Goal: Book appointment/travel/reservation

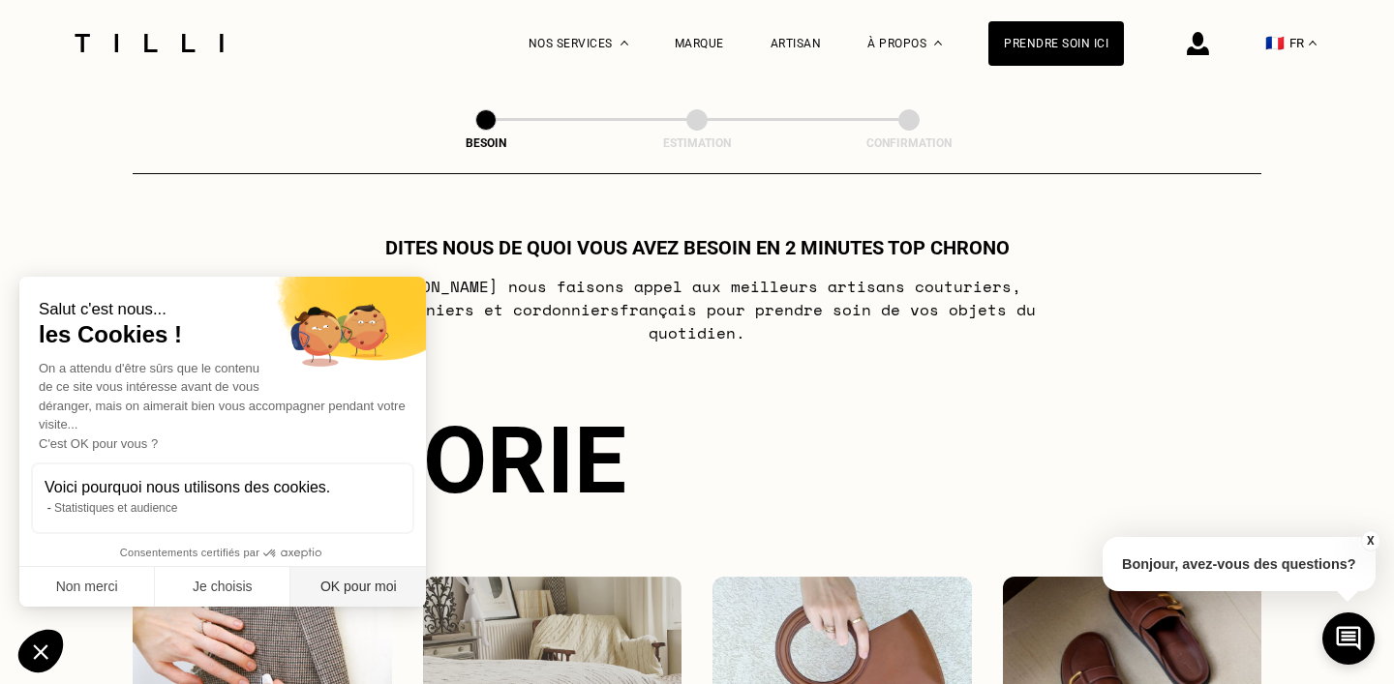
click at [324, 587] on button "OK pour moi" at bounding box center [358, 587] width 136 height 41
checkbox input "true"
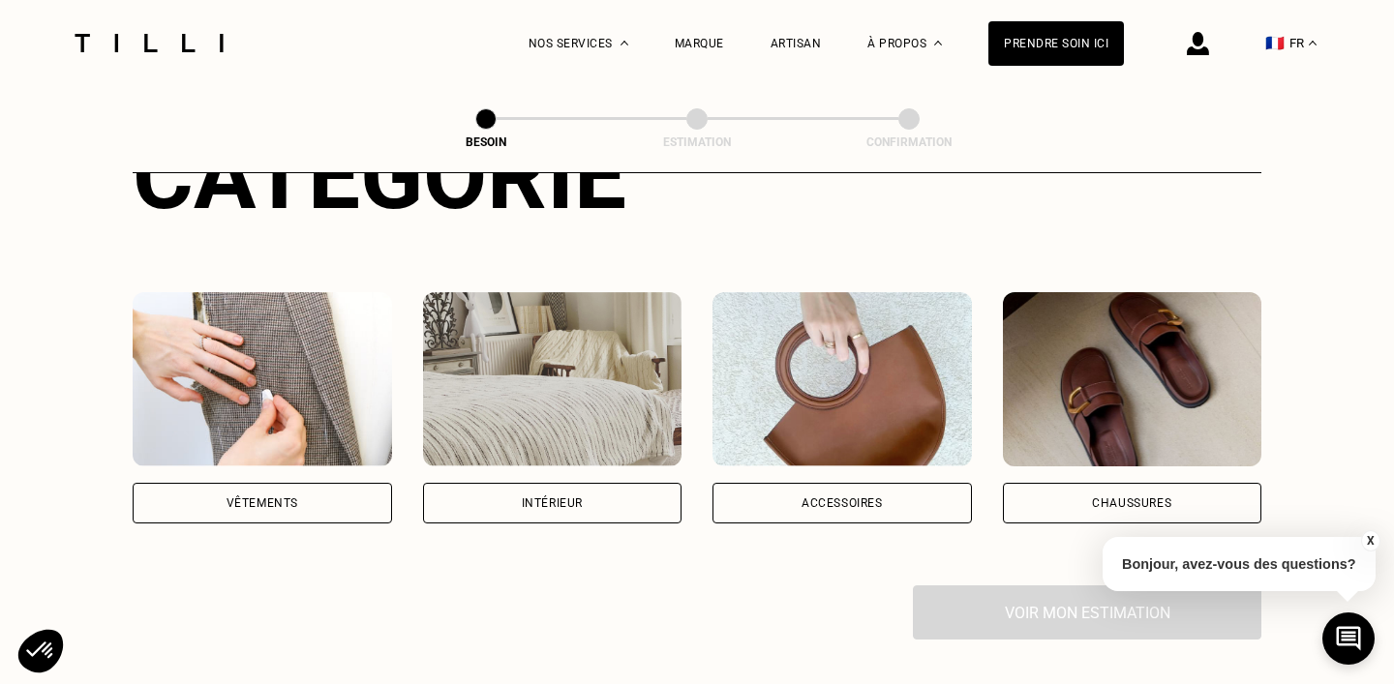
scroll to position [283, 0]
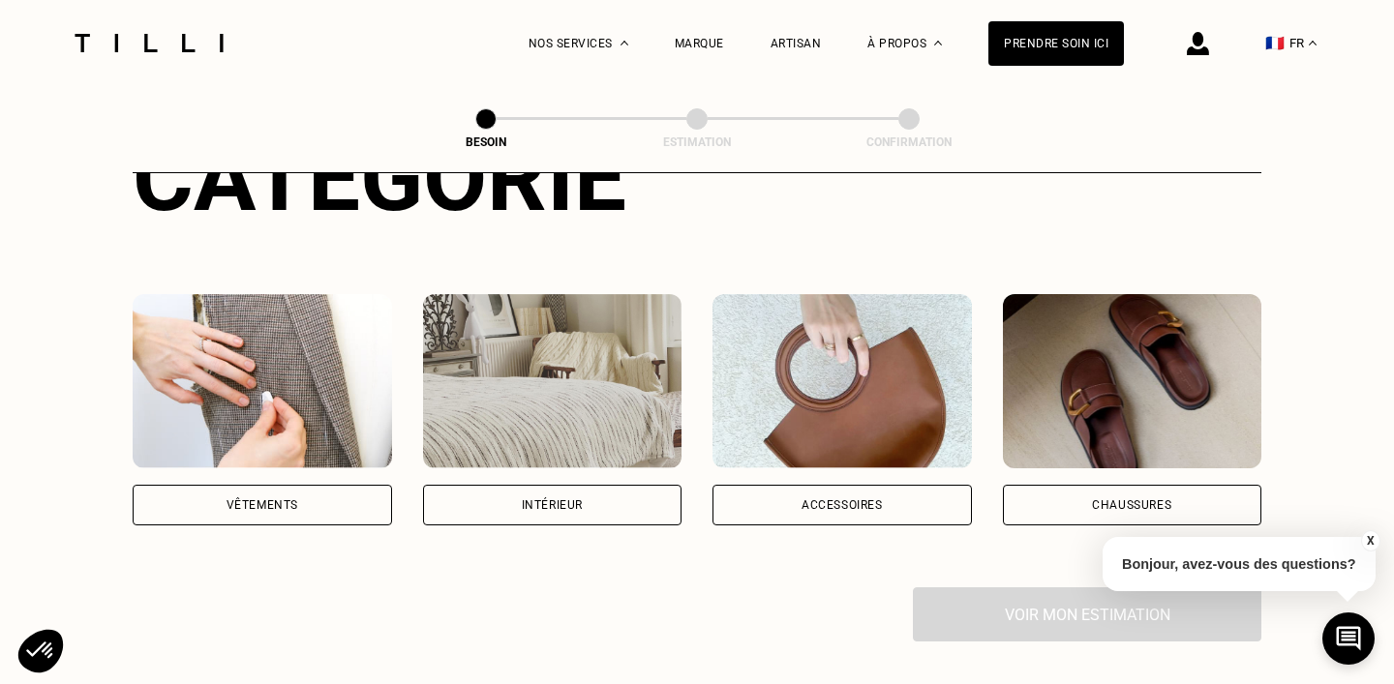
click at [267, 500] on div "Vêtements" at bounding box center [263, 506] width 72 height 12
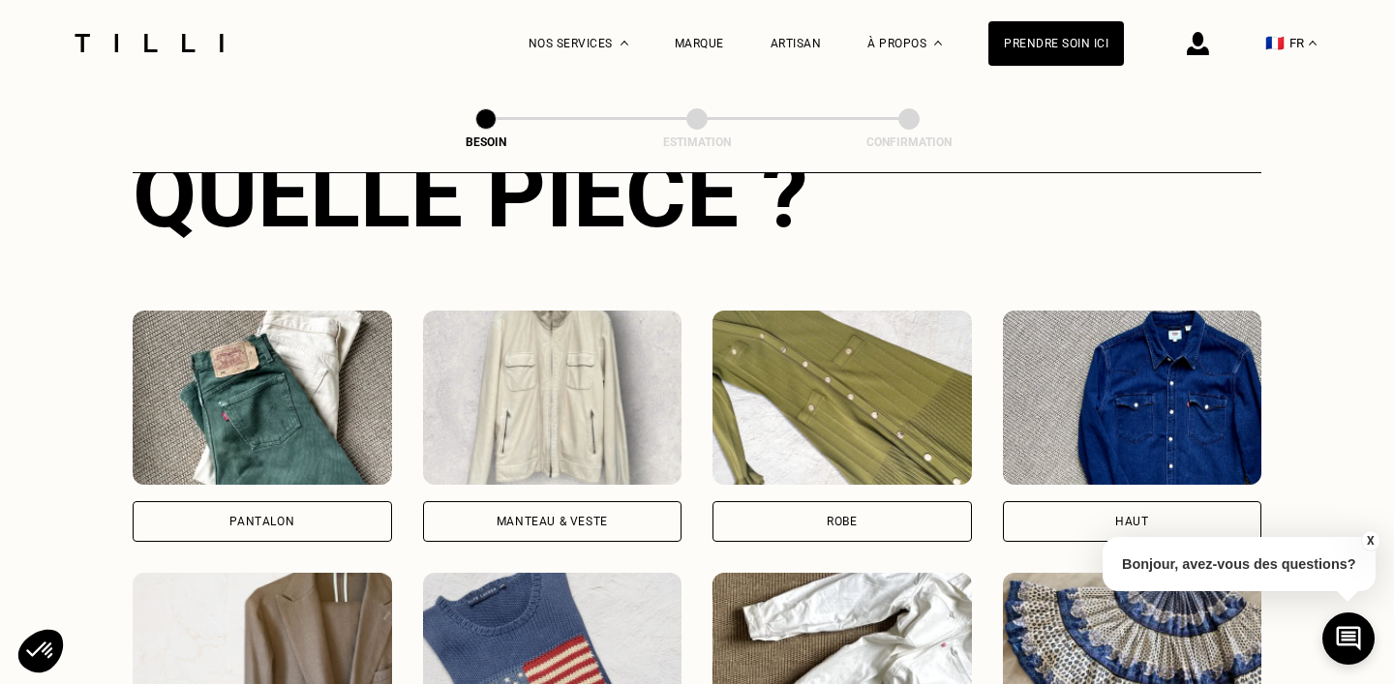
scroll to position [855, 0]
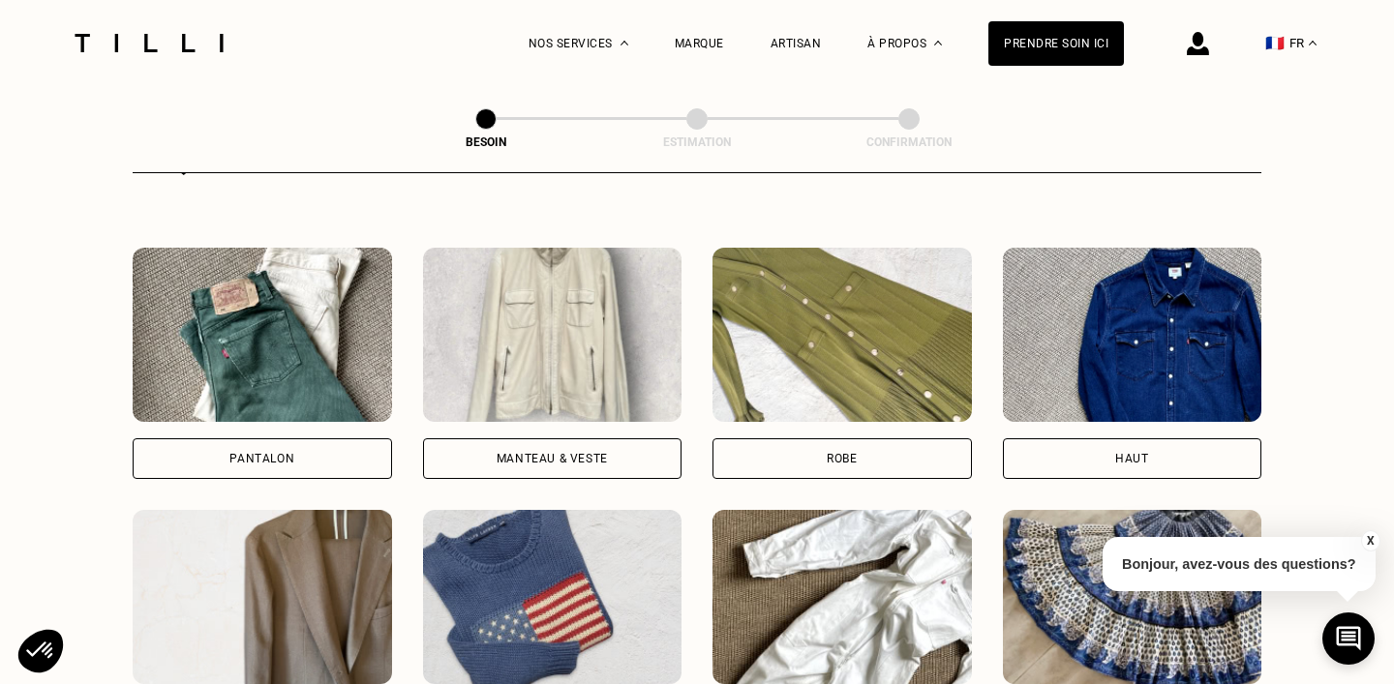
click at [536, 453] on div "Manteau & Veste" at bounding box center [552, 459] width 111 height 12
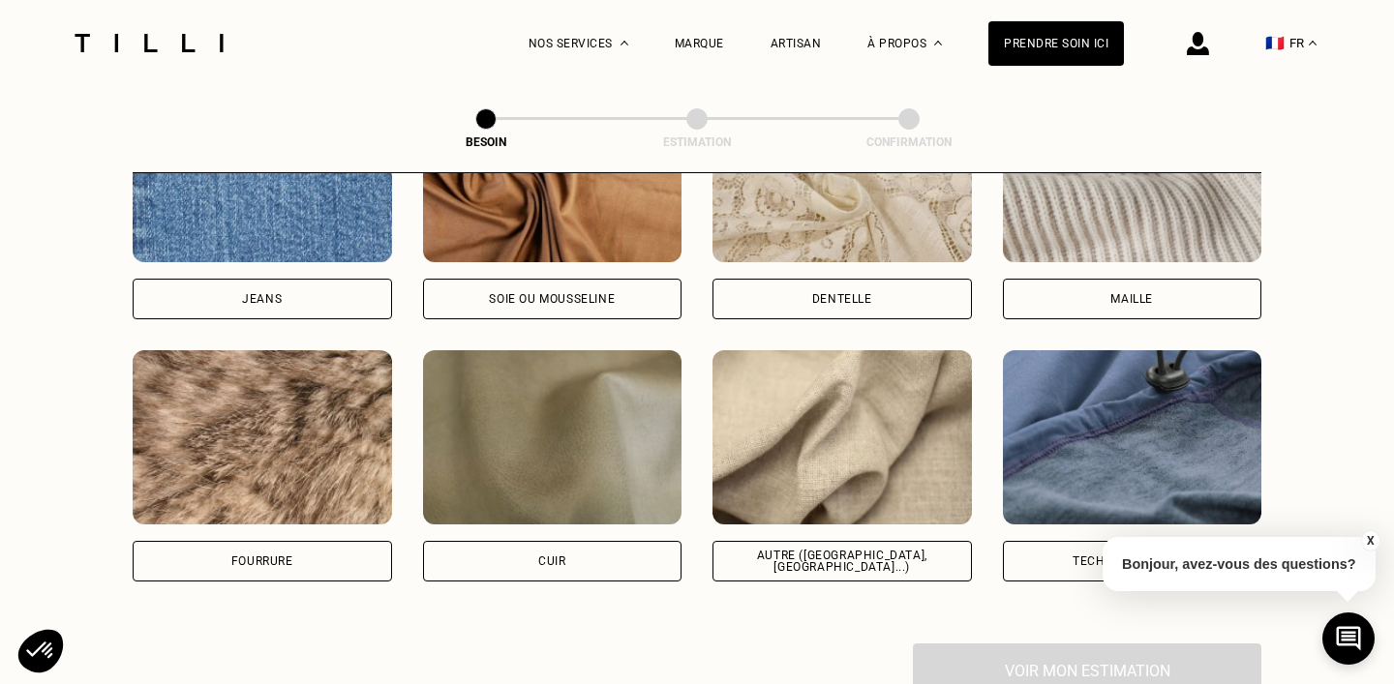
scroll to position [2192, 0]
click at [842, 464] on img at bounding box center [842, 436] width 259 height 174
select select "FR"
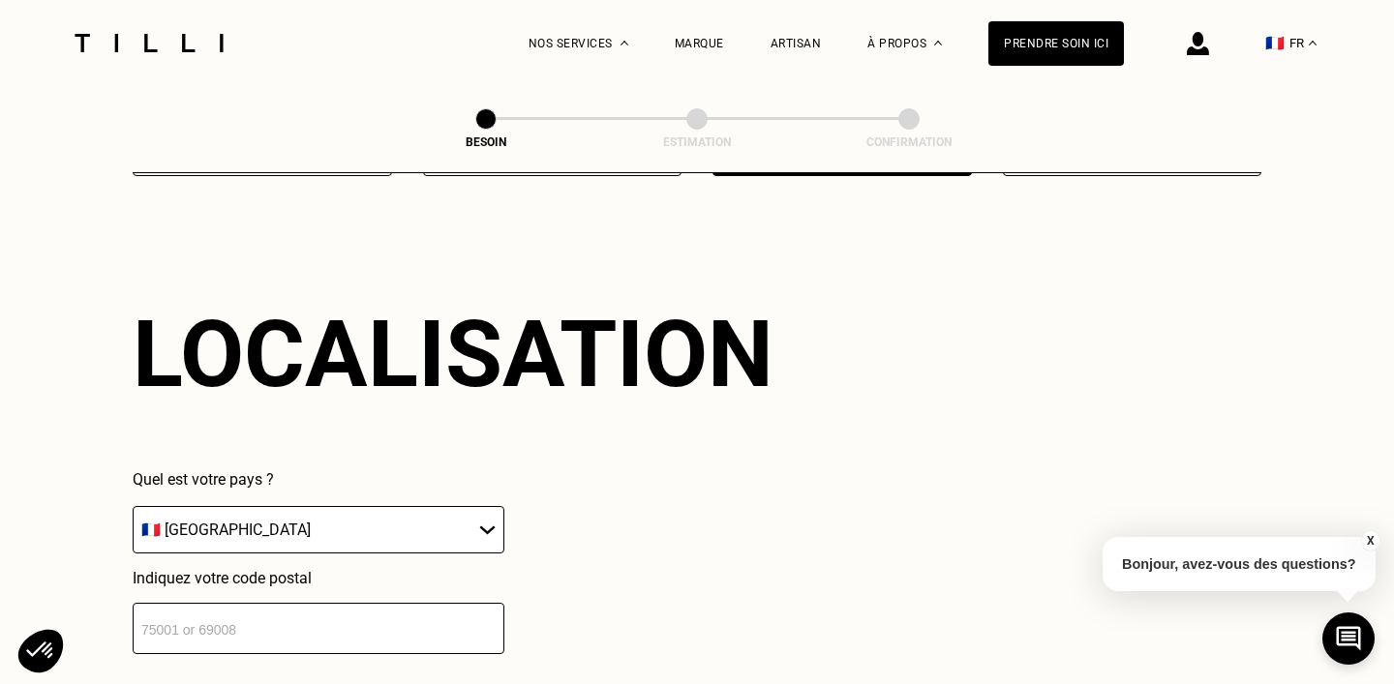
scroll to position [2826, 0]
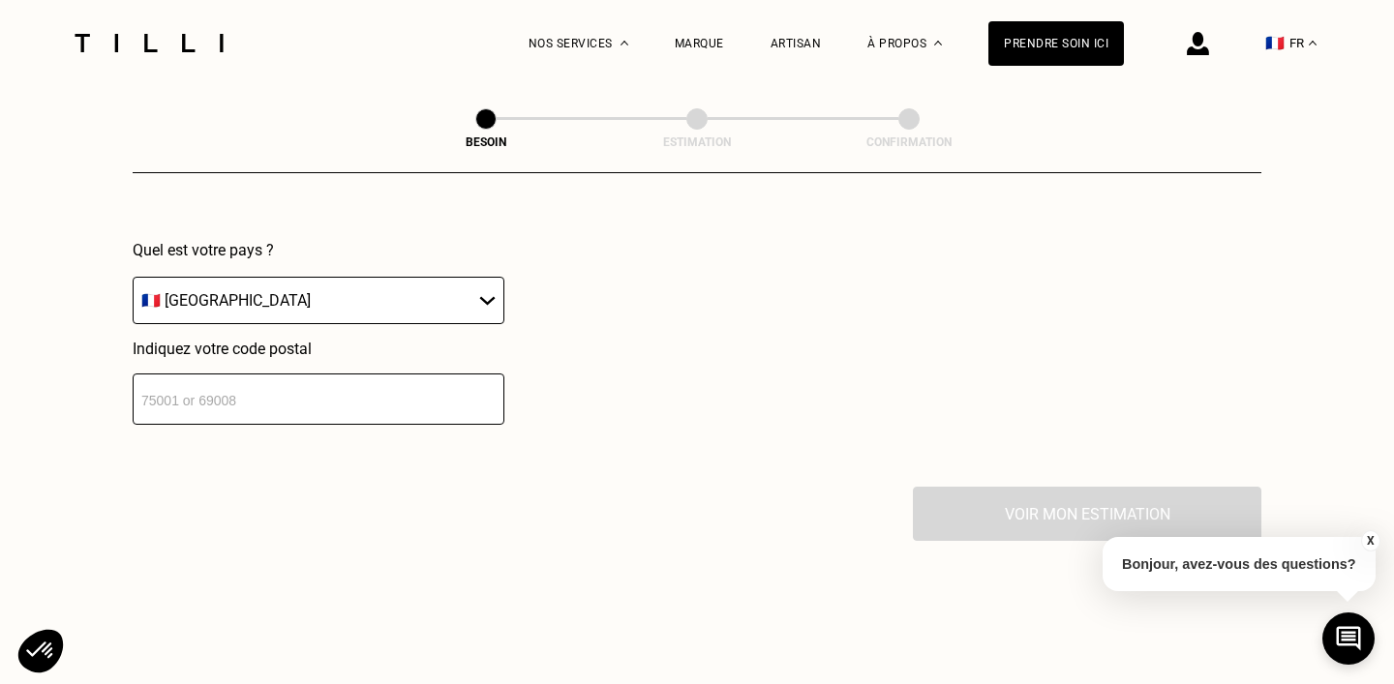
click at [392, 379] on input "number" at bounding box center [319, 399] width 372 height 51
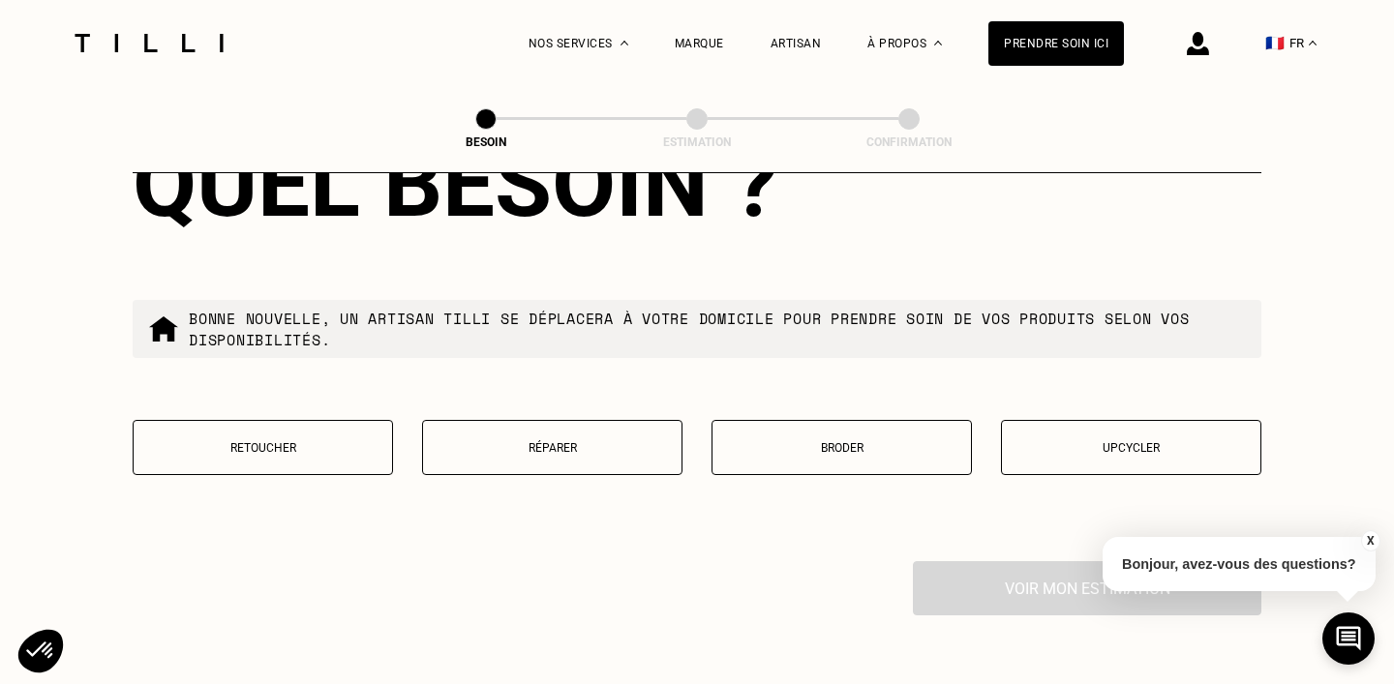
scroll to position [3261, 0]
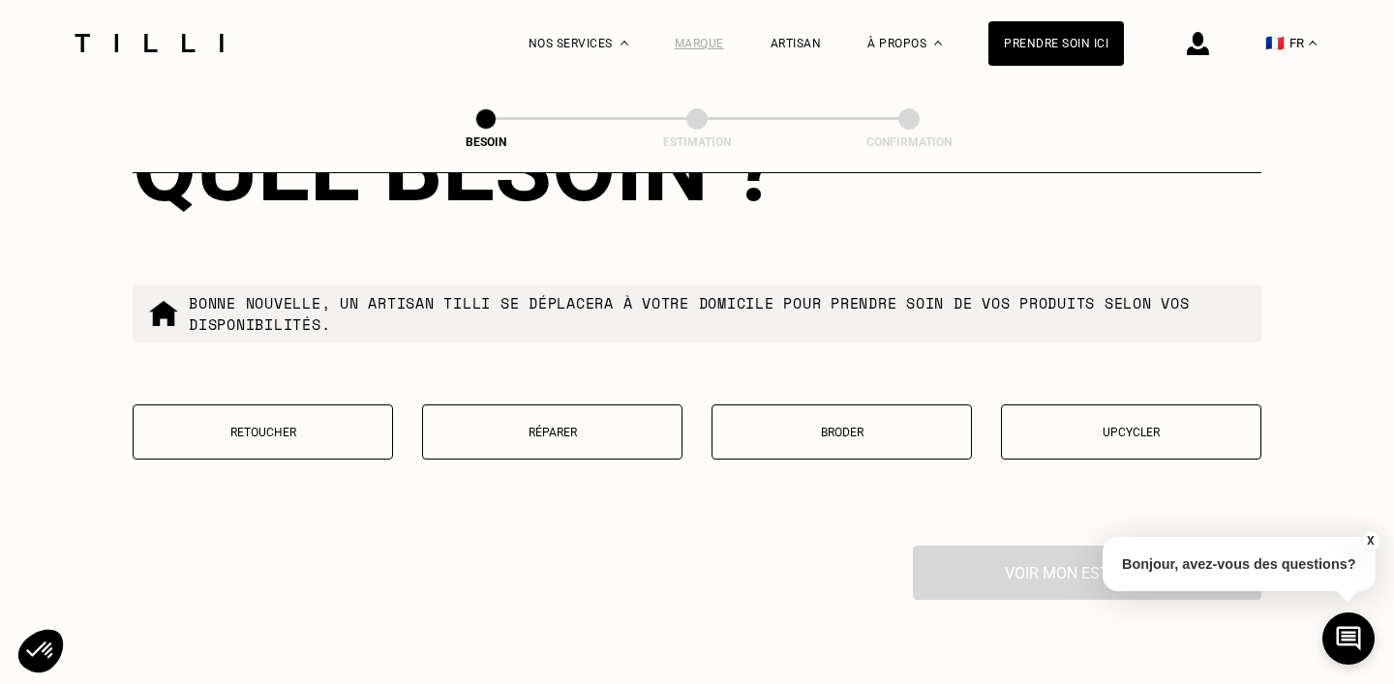
type input "75001"
click at [650, 405] on button "Réparer" at bounding box center [552, 432] width 260 height 55
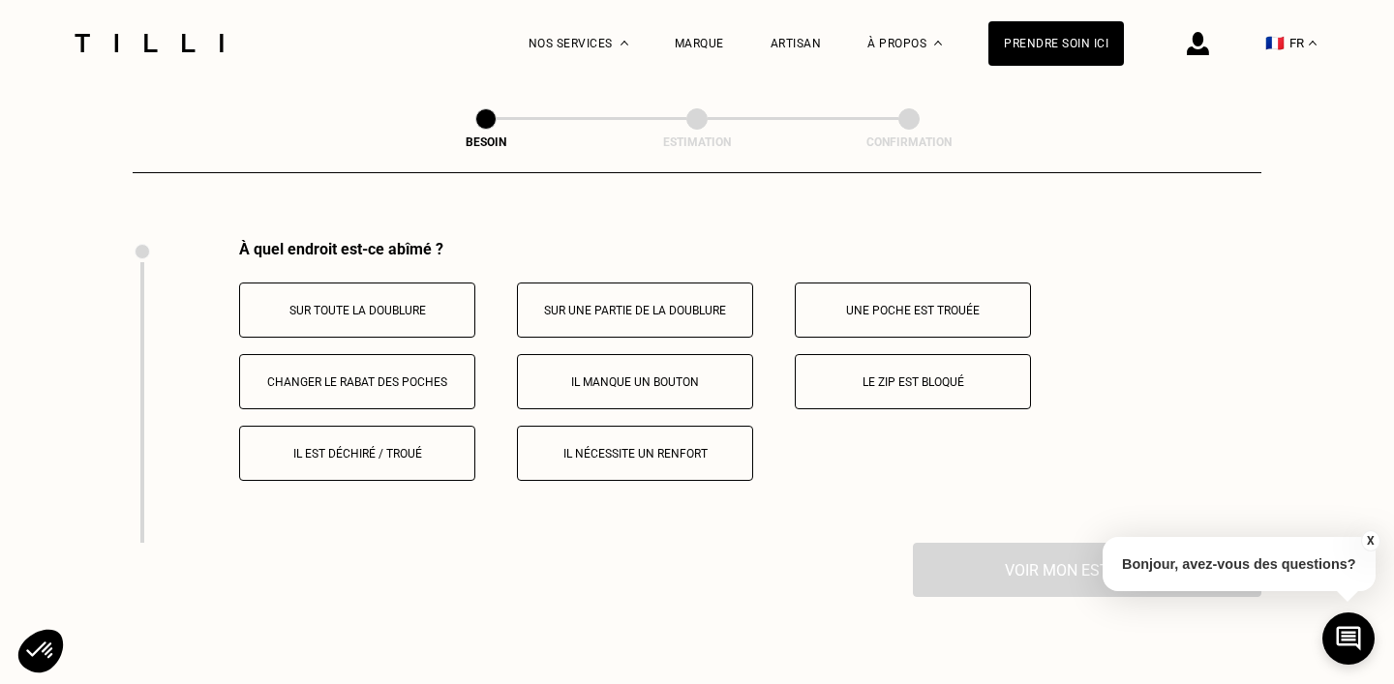
scroll to position [3570, 0]
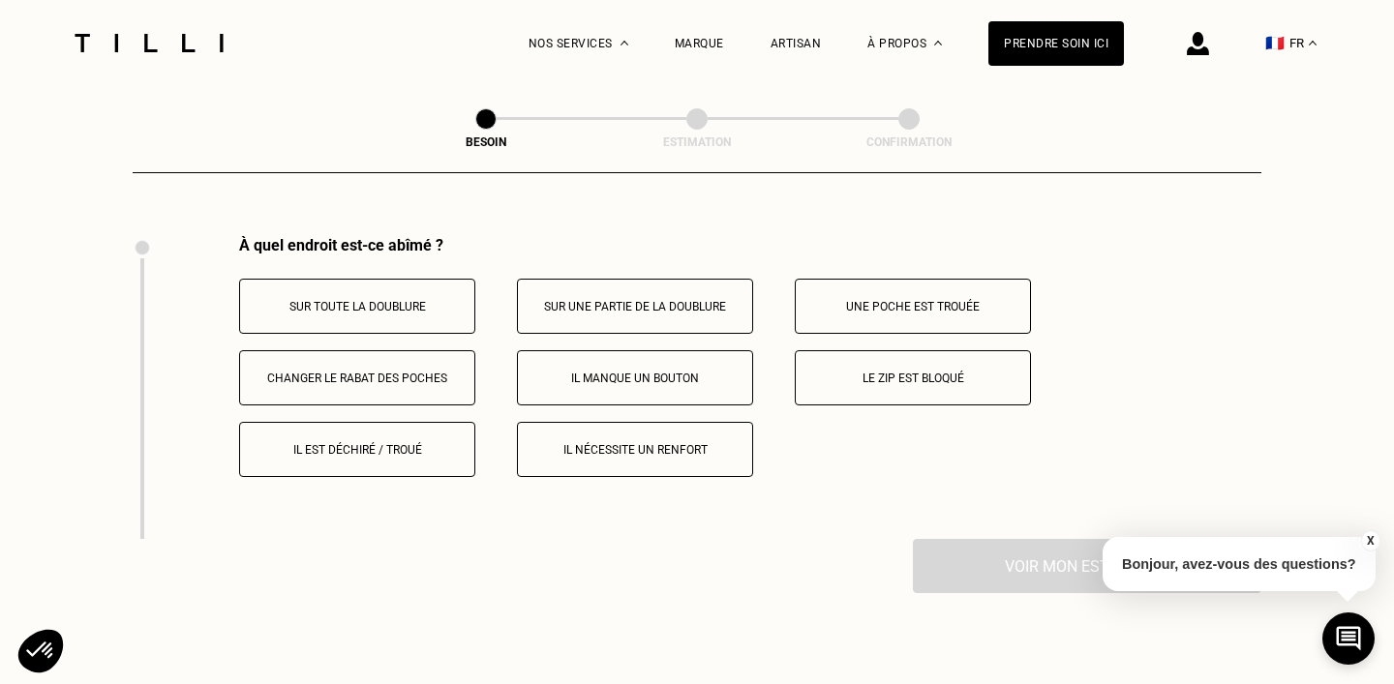
click at [401, 443] on p "Il est déchiré / troué" at bounding box center [357, 450] width 215 height 14
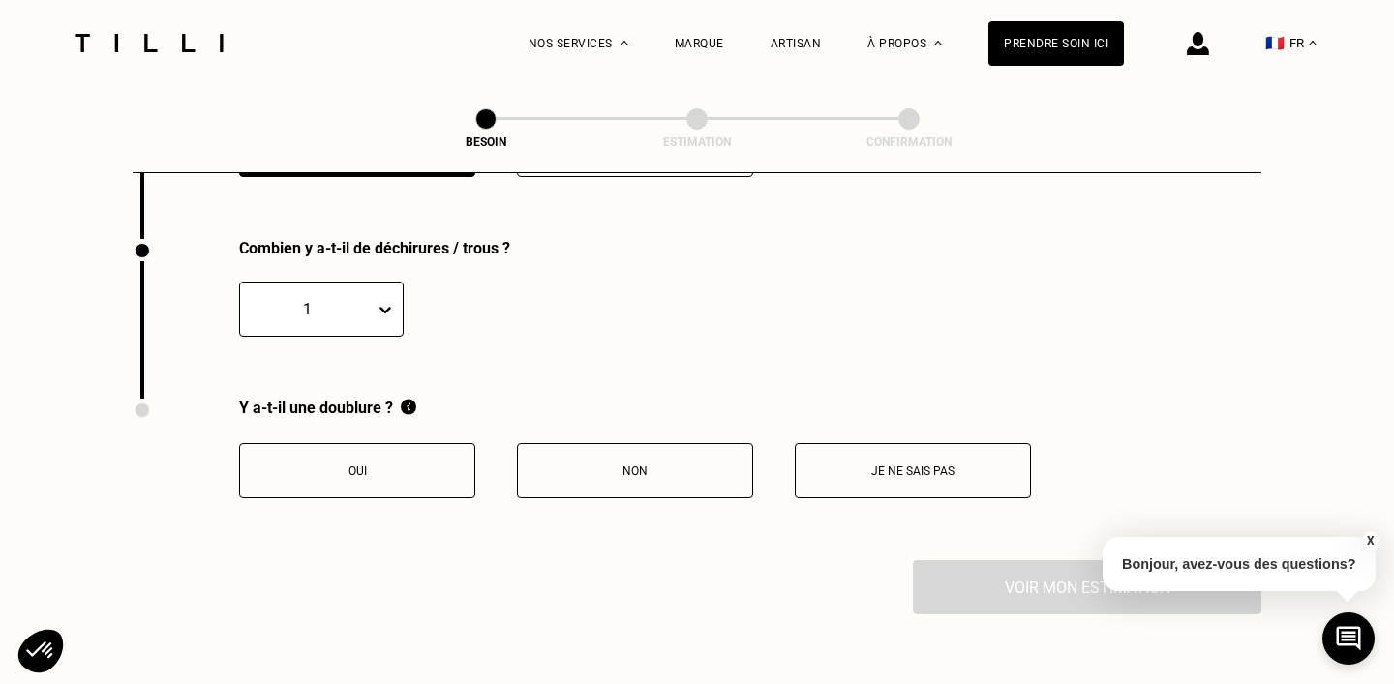
scroll to position [3873, 0]
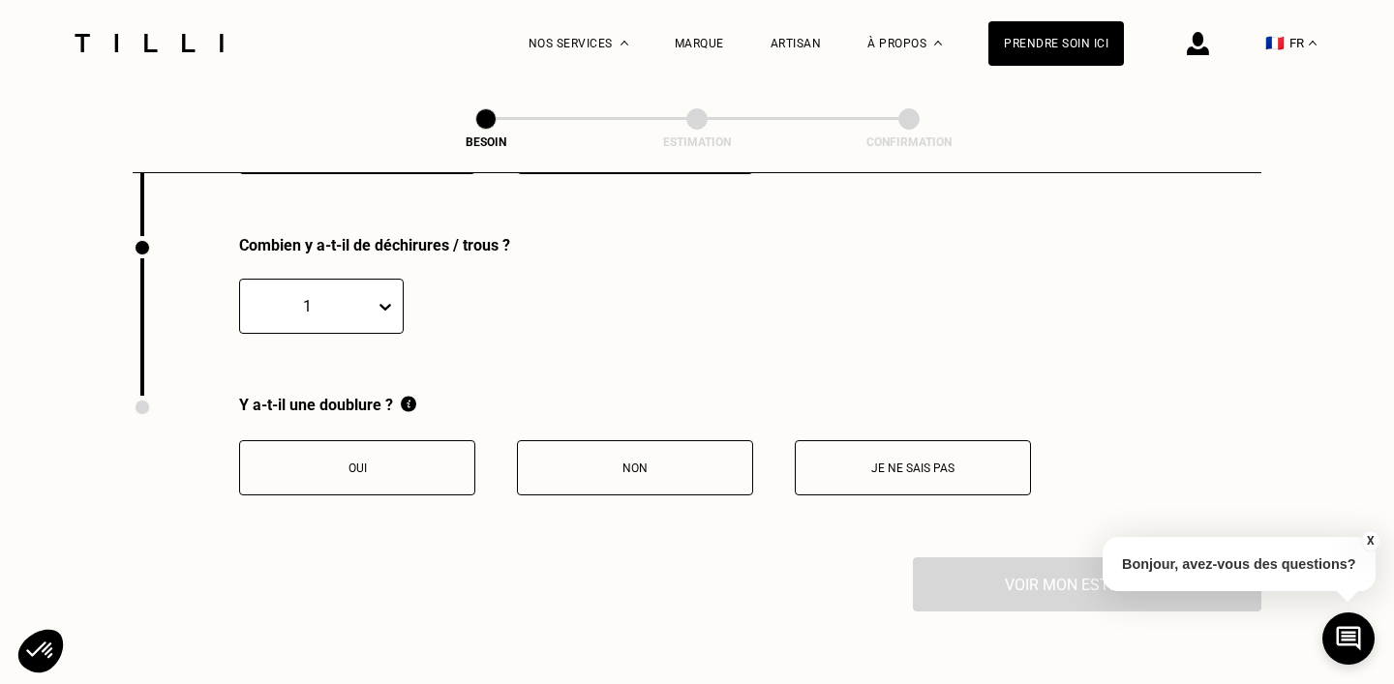
click at [419, 462] on p "Oui" at bounding box center [357, 469] width 215 height 14
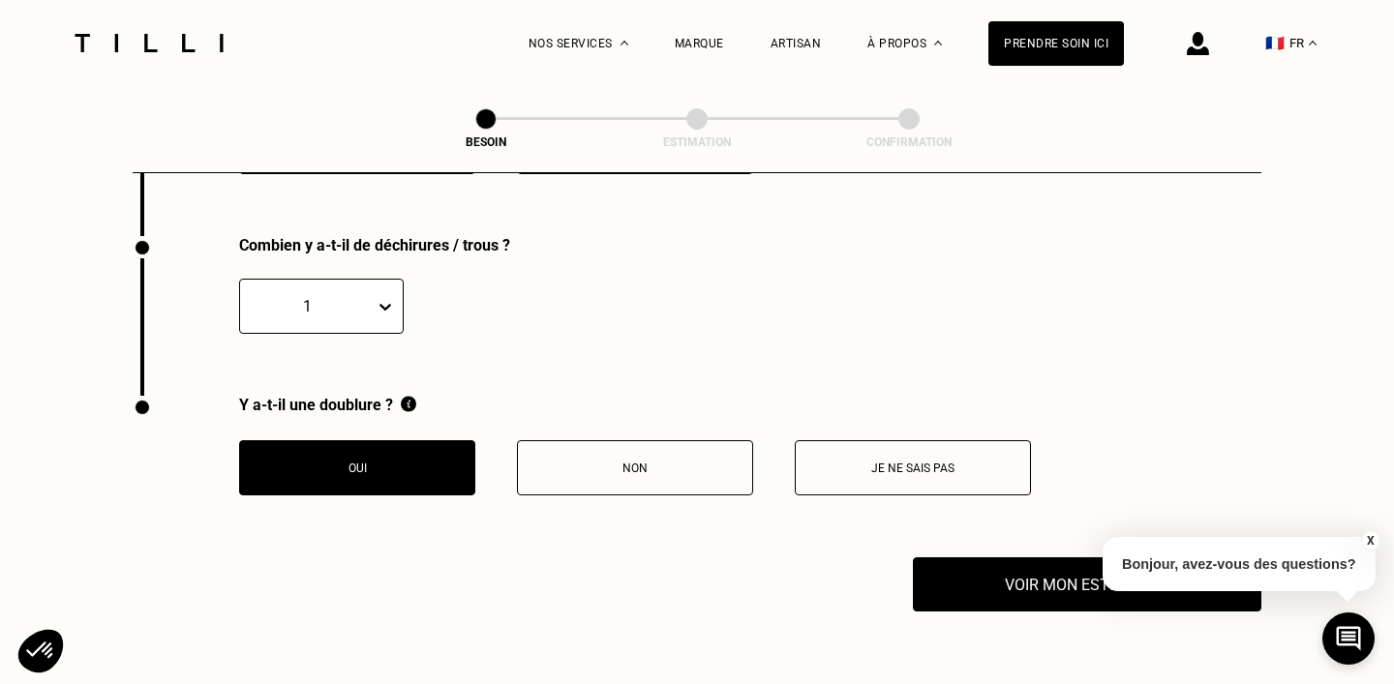
click at [1022, 529] on div "Y a-t-il une doublure ? Oui Non Je ne sais pas" at bounding box center [582, 477] width 898 height 162
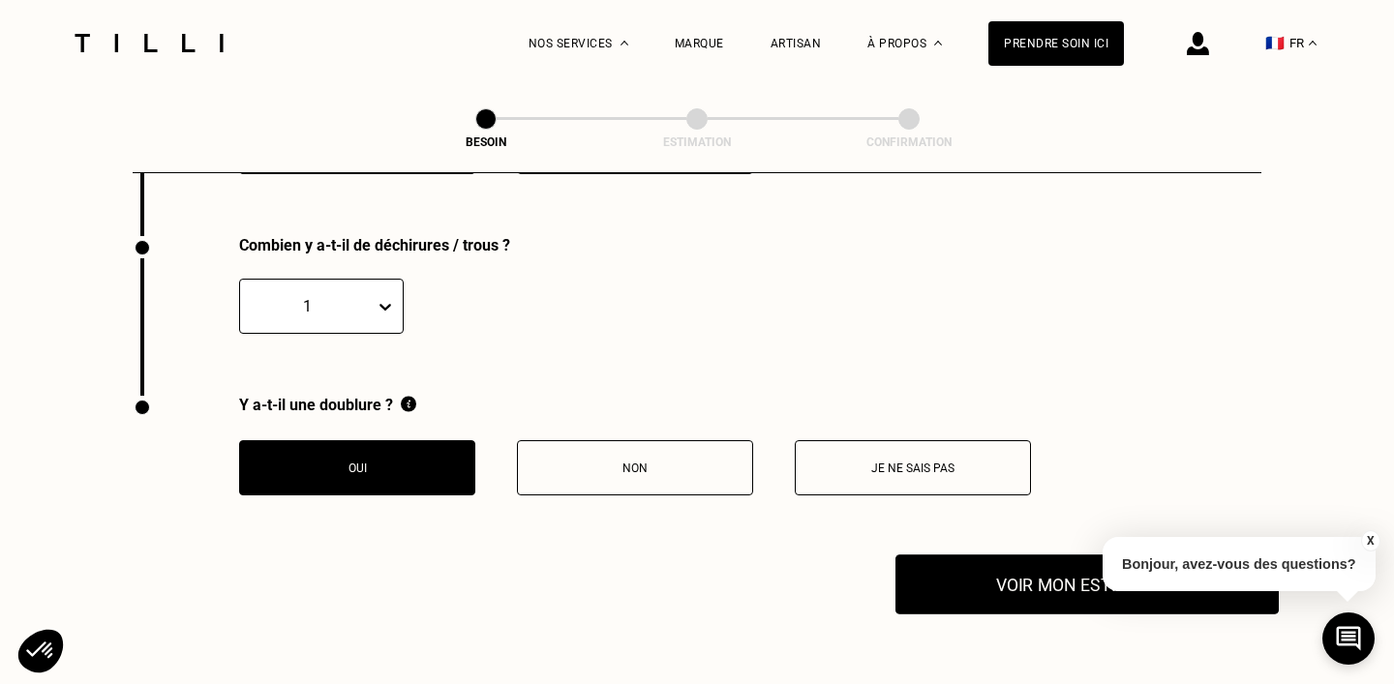
click at [1022, 555] on button "Voir mon estimation" at bounding box center [1086, 585] width 383 height 60
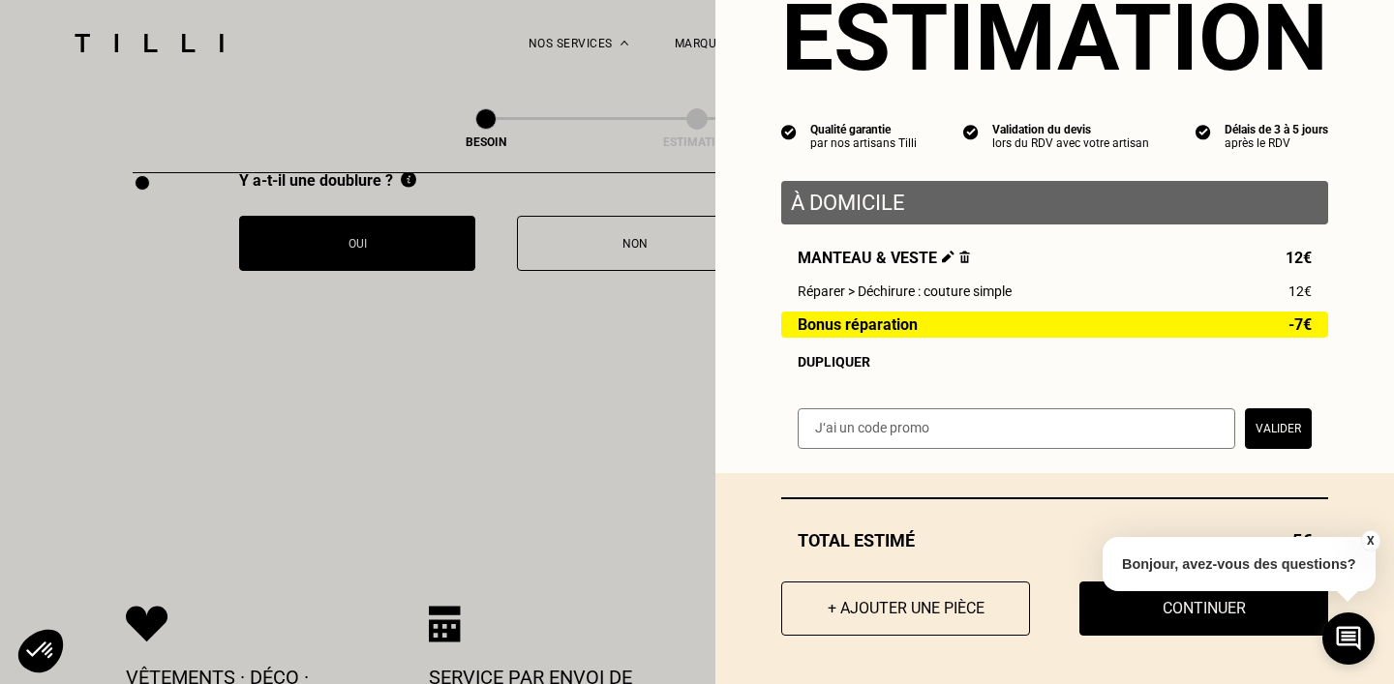
scroll to position [4109, 0]
